Goal: Find specific page/section: Find specific page/section

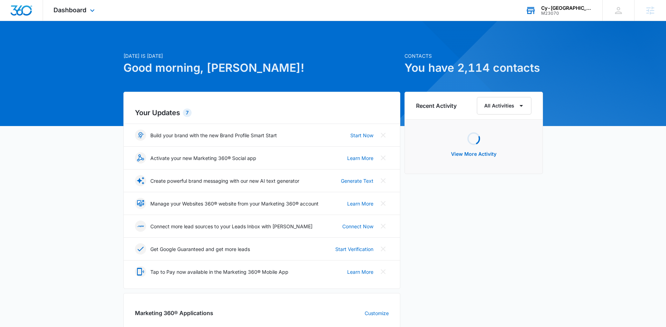
click at [569, 8] on div "Cy-[GEOGRAPHIC_DATA]" at bounding box center [566, 8] width 51 height 6
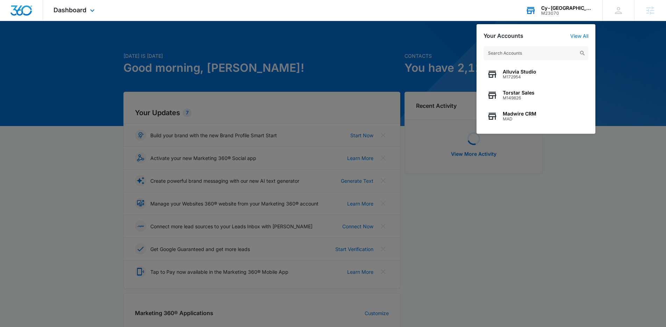
click at [510, 49] on input "text" at bounding box center [536, 53] width 105 height 14
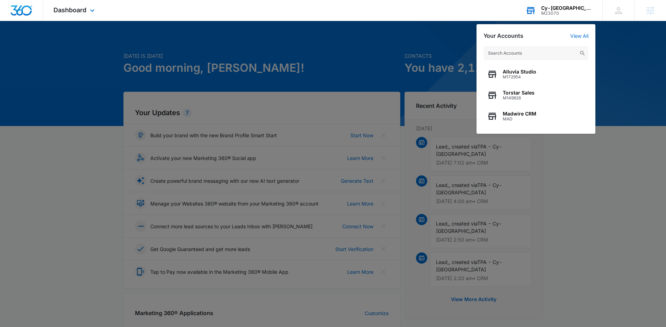
type input "b"
click at [537, 55] on input "text" at bounding box center [536, 53] width 105 height 14
click at [505, 50] on input "text" at bounding box center [536, 53] width 105 height 14
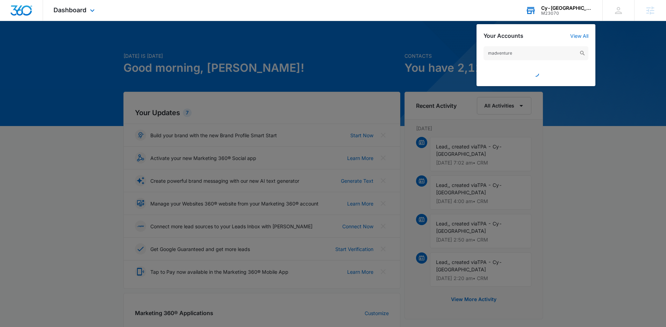
type input "madventures"
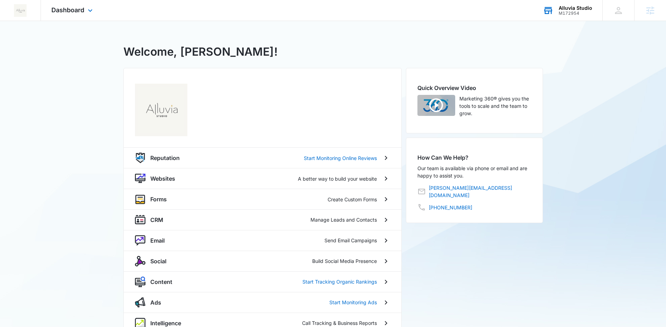
click at [555, 9] on div "Alluvia Studio M172954 Your Accounts View All" at bounding box center [568, 10] width 70 height 21
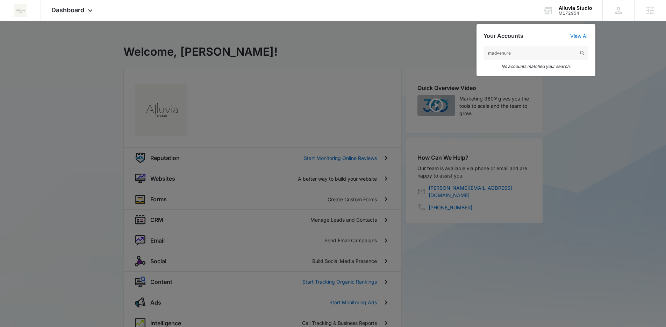
click at [520, 53] on input "madvenure" at bounding box center [536, 53] width 105 height 14
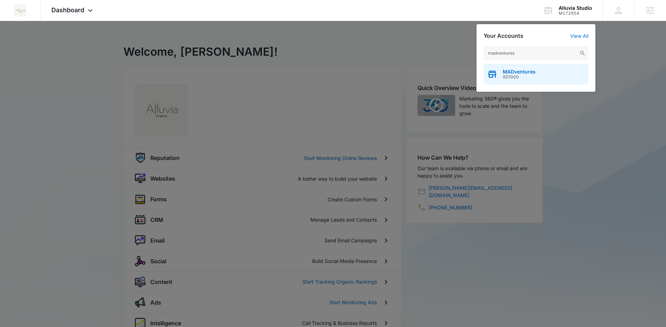
type input "madventures"
click at [535, 75] on div "MADventures SD1000" at bounding box center [536, 74] width 105 height 21
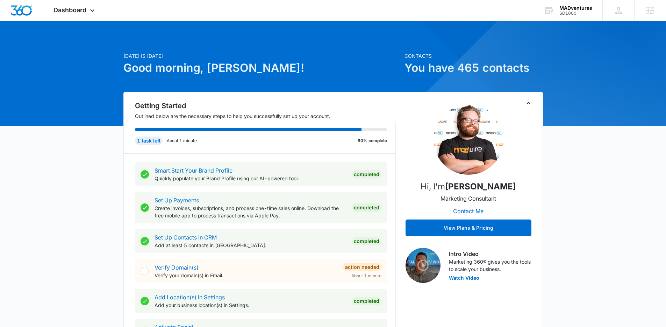
click at [529, 102] on icon "Toggle Collapse" at bounding box center [529, 103] width 8 height 8
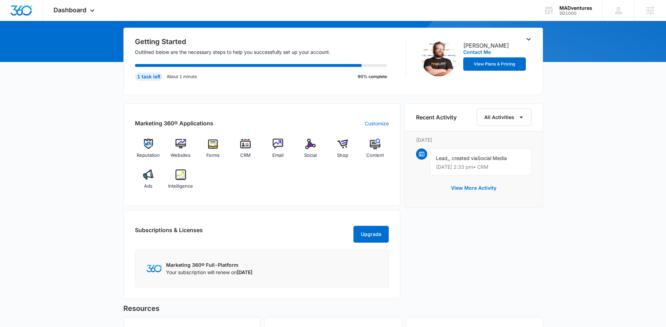
scroll to position [101, 0]
